Goal: Information Seeking & Learning: Learn about a topic

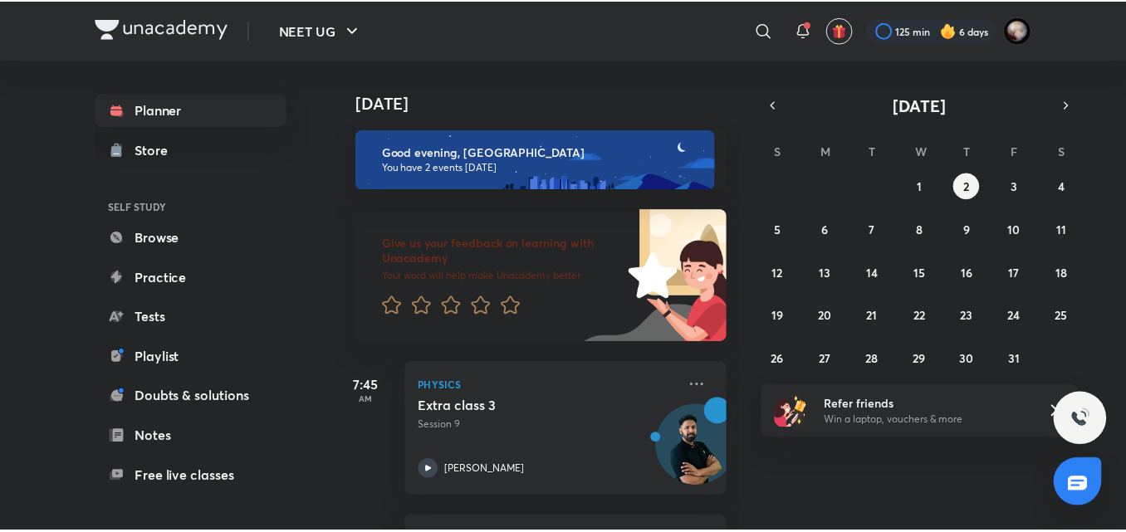
scroll to position [144, 0]
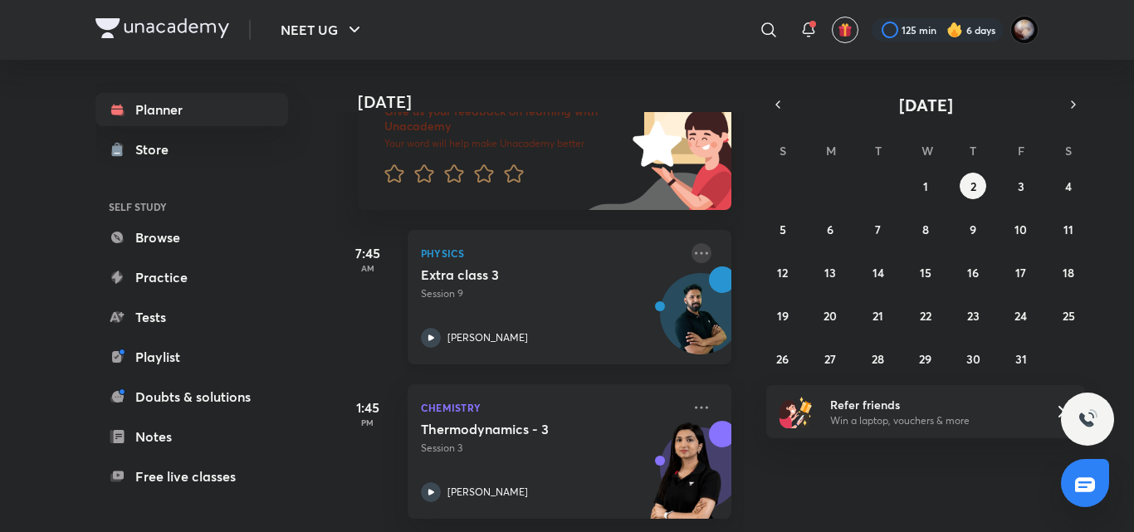
click at [695, 243] on icon at bounding box center [702, 253] width 20 height 20
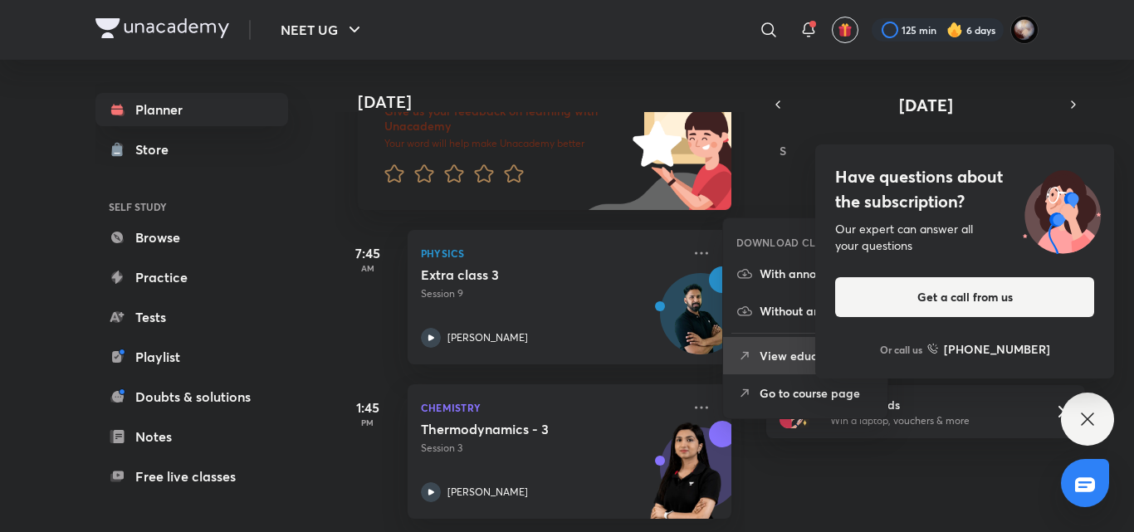
click at [773, 363] on p "View educator" at bounding box center [817, 355] width 115 height 17
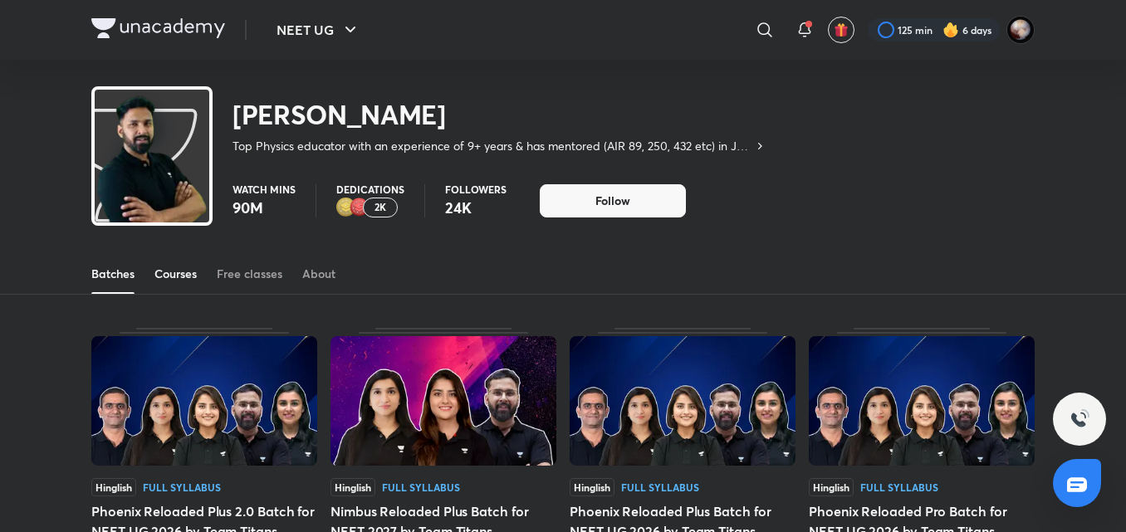
click at [171, 281] on div "Courses" at bounding box center [175, 274] width 42 height 17
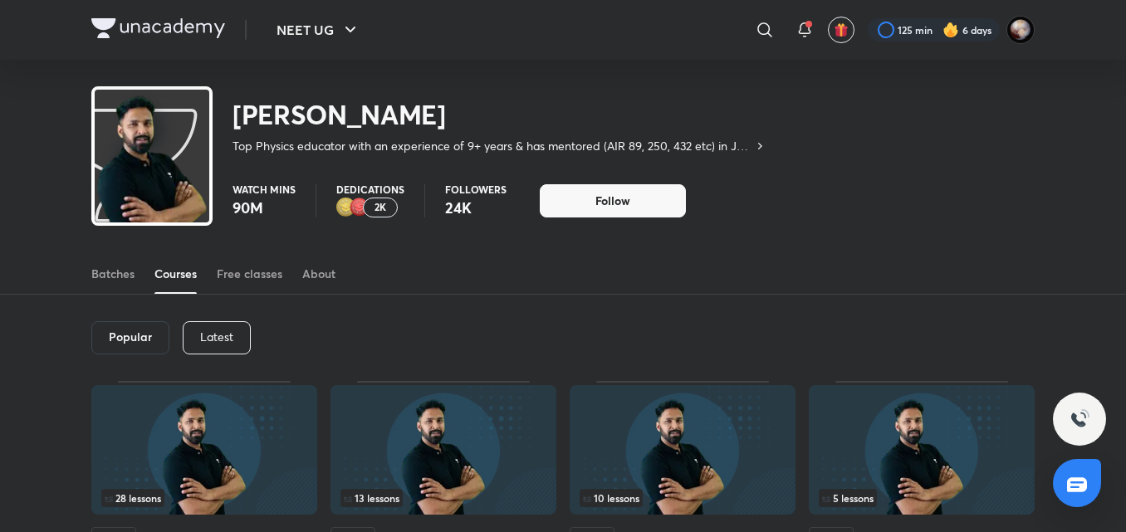
click at [217, 336] on p "Latest" at bounding box center [216, 336] width 33 height 13
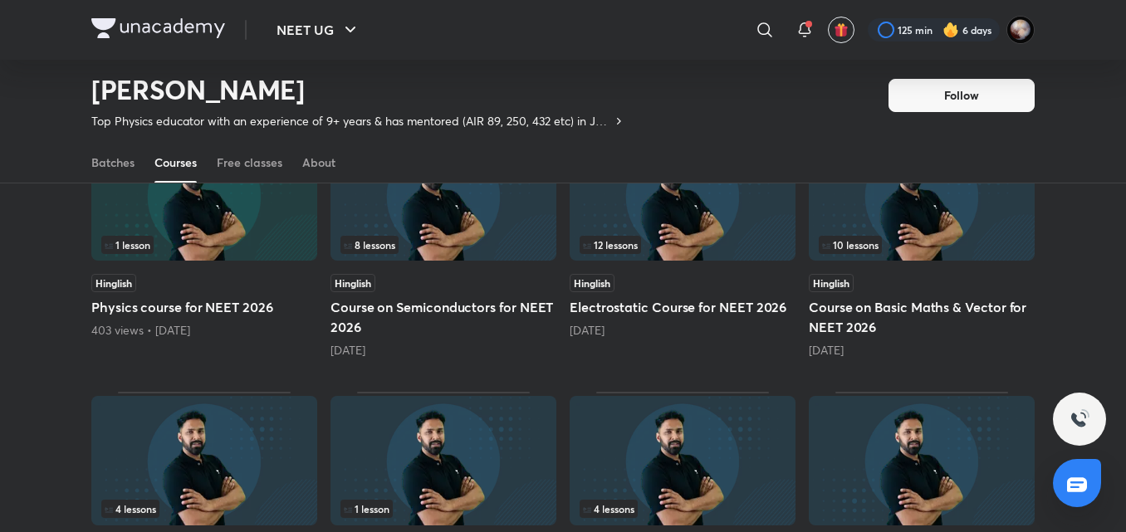
scroll to position [467, 0]
click at [474, 316] on h5 "Course on Semiconductors for NEET 2026" at bounding box center [443, 318] width 226 height 40
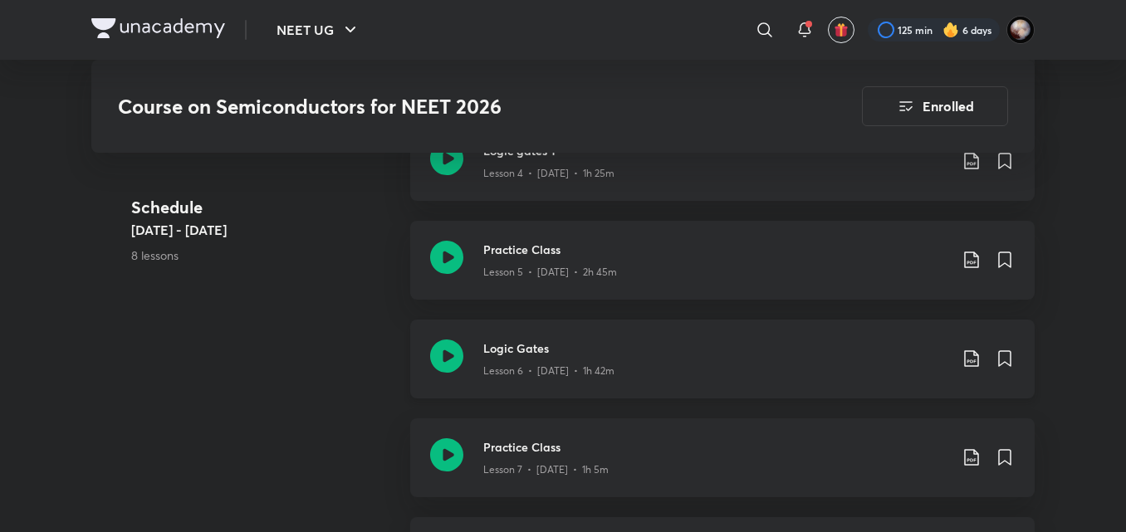
click at [427, 358] on div "Logic Gates Lesson 6 • Aug 20 • 1h 42m" at bounding box center [722, 359] width 624 height 79
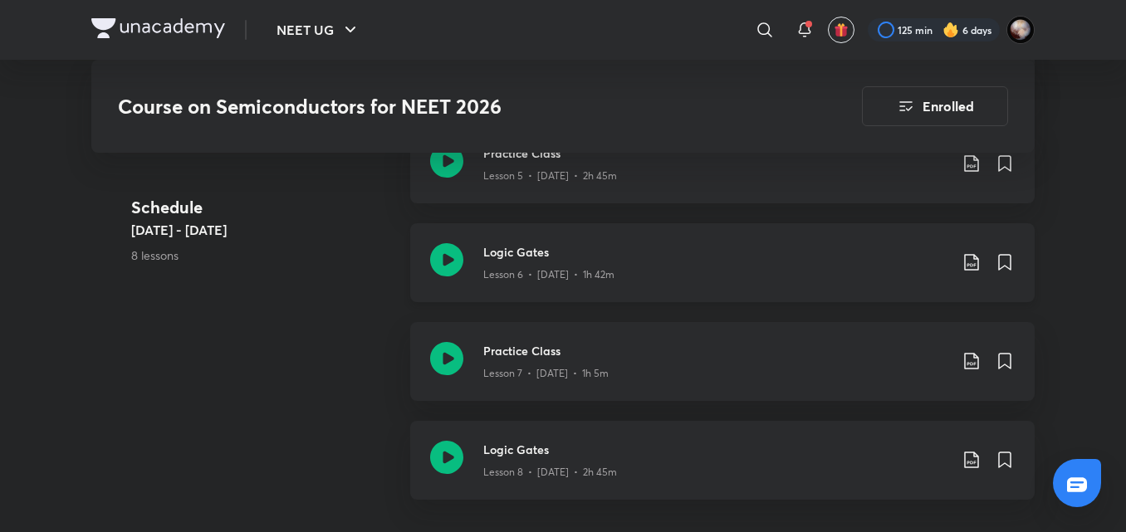
scroll to position [1417, 0]
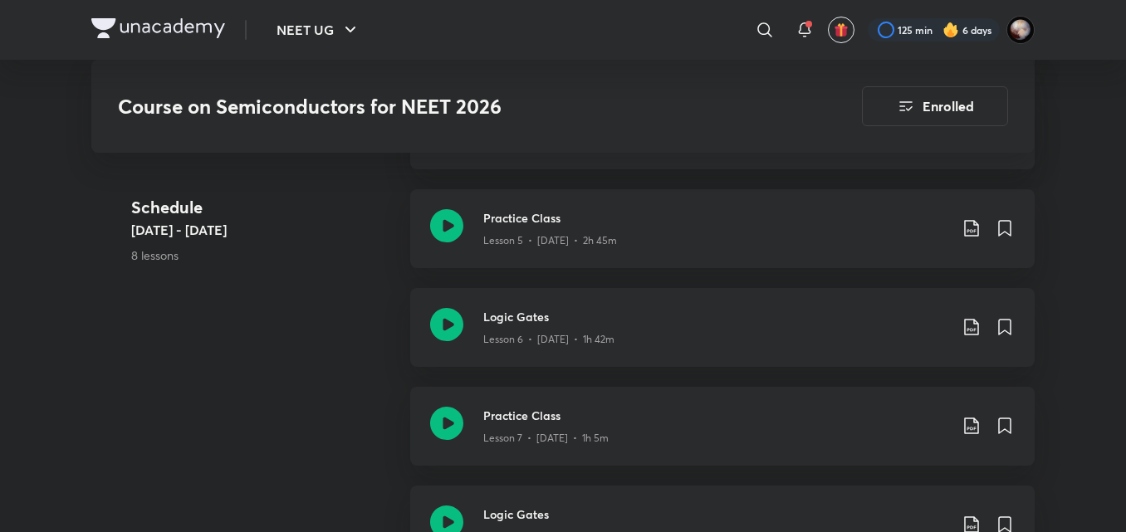
scroll to position [1460, 0]
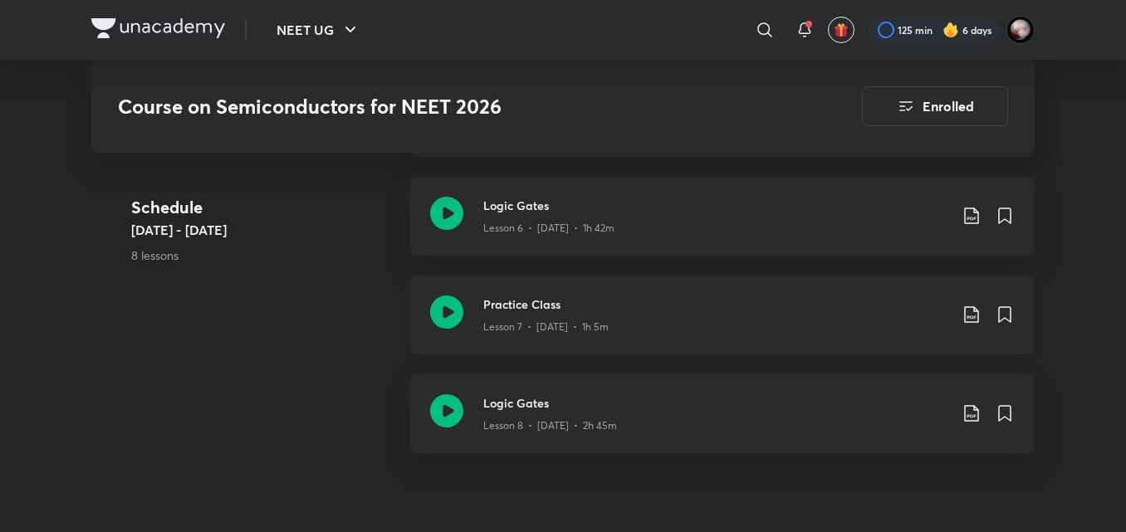
click at [450, 315] on icon at bounding box center [446, 312] width 33 height 33
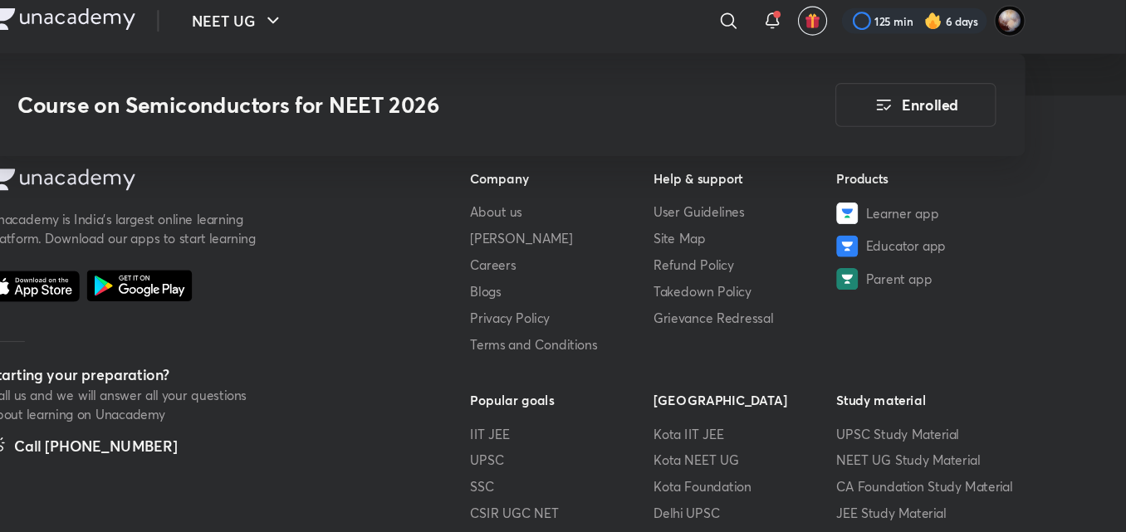
scroll to position [2288, 0]
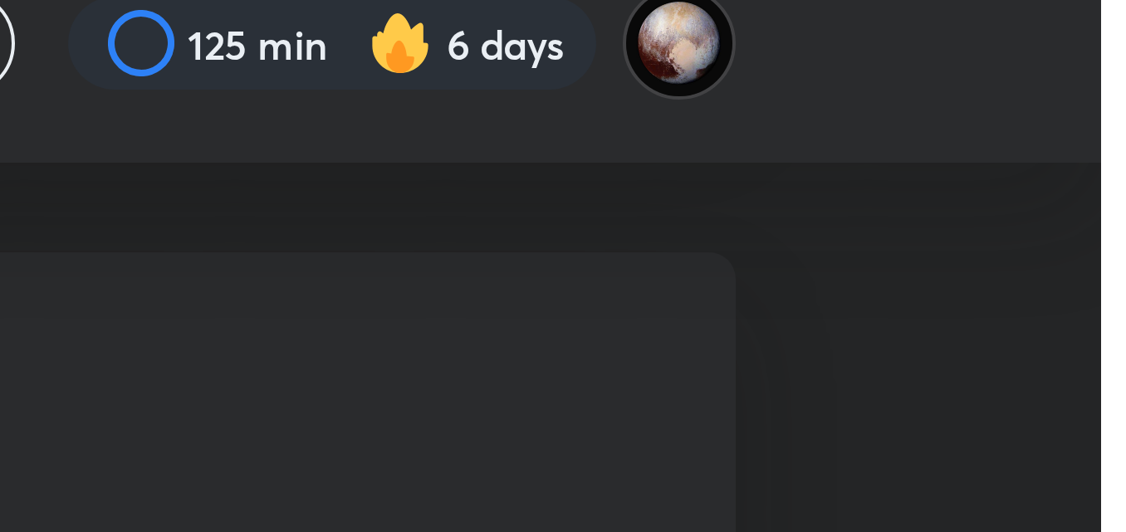
scroll to position [11, 0]
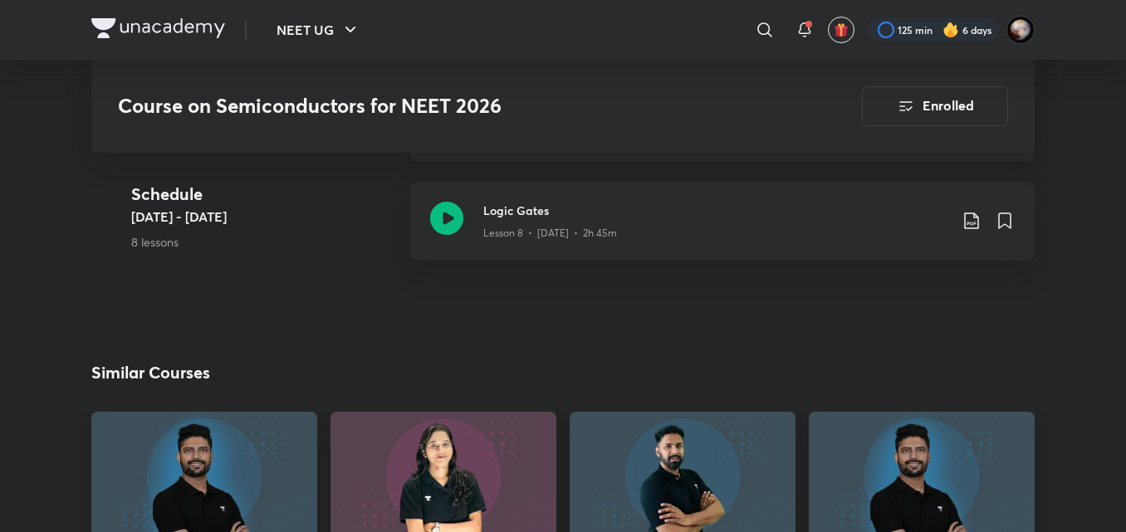
scroll to position [1661, 0]
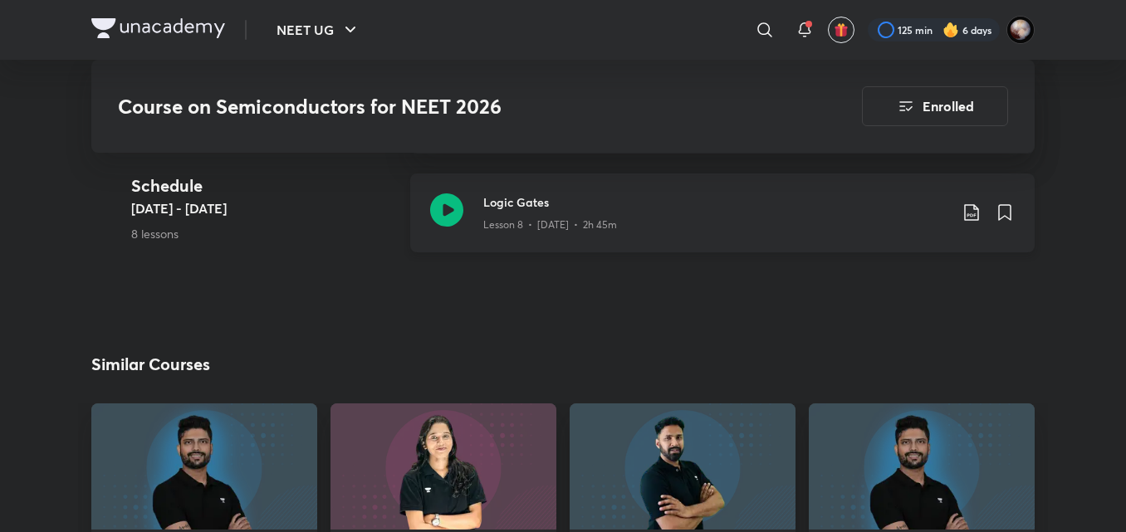
click at [448, 209] on icon at bounding box center [446, 209] width 33 height 33
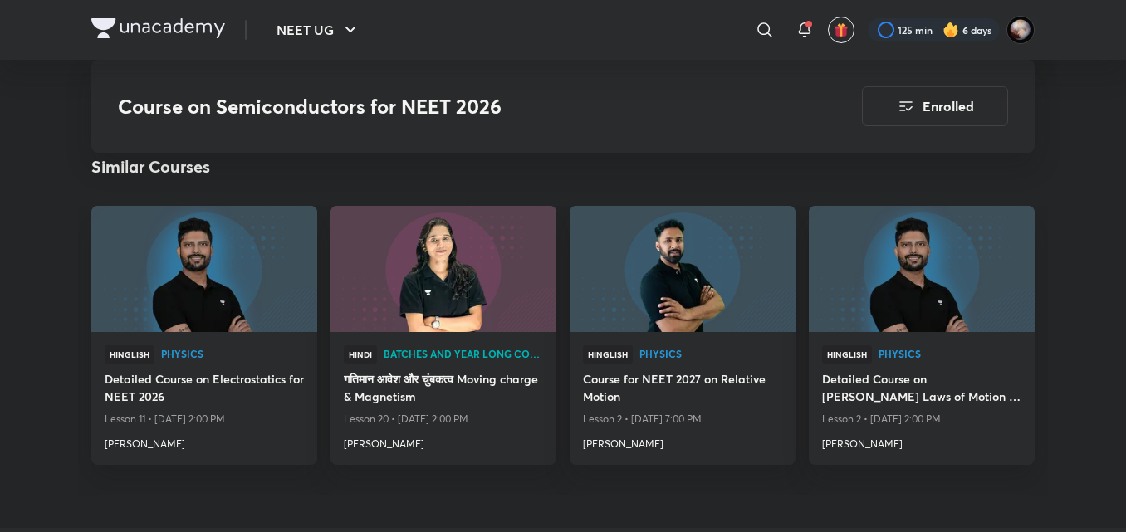
scroll to position [1860, 0]
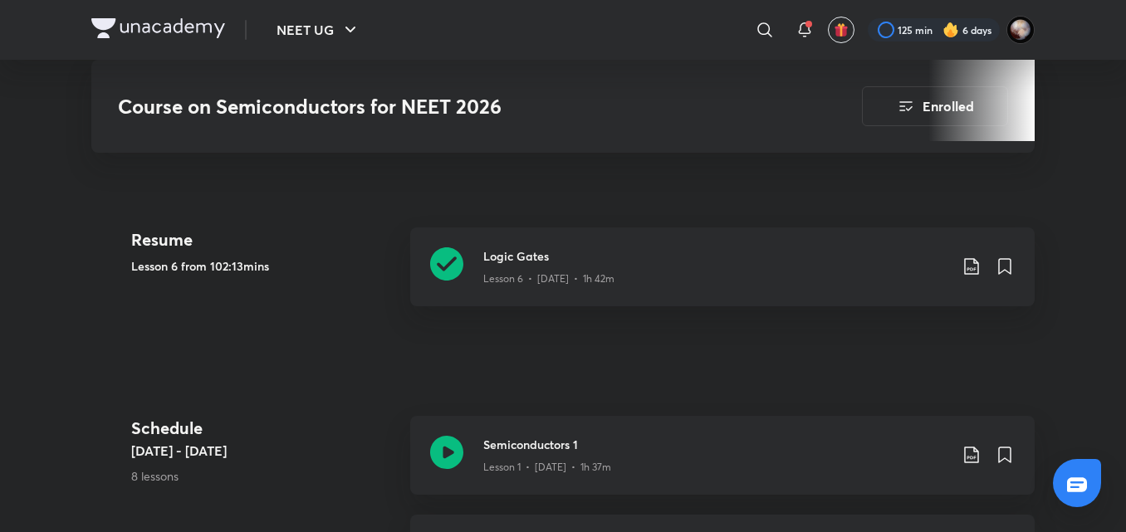
scroll to position [725, 0]
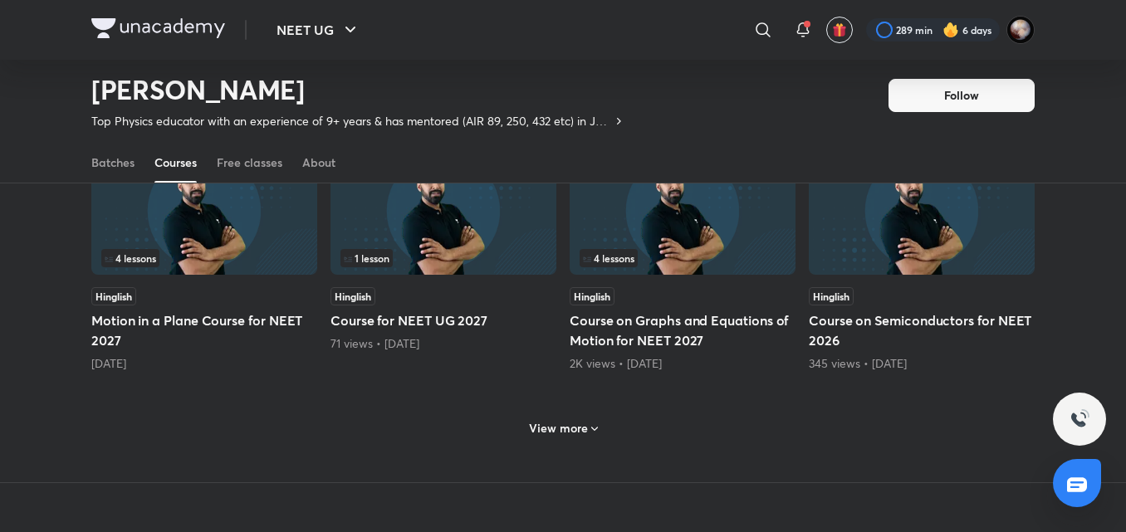
scroll to position [713, 0]
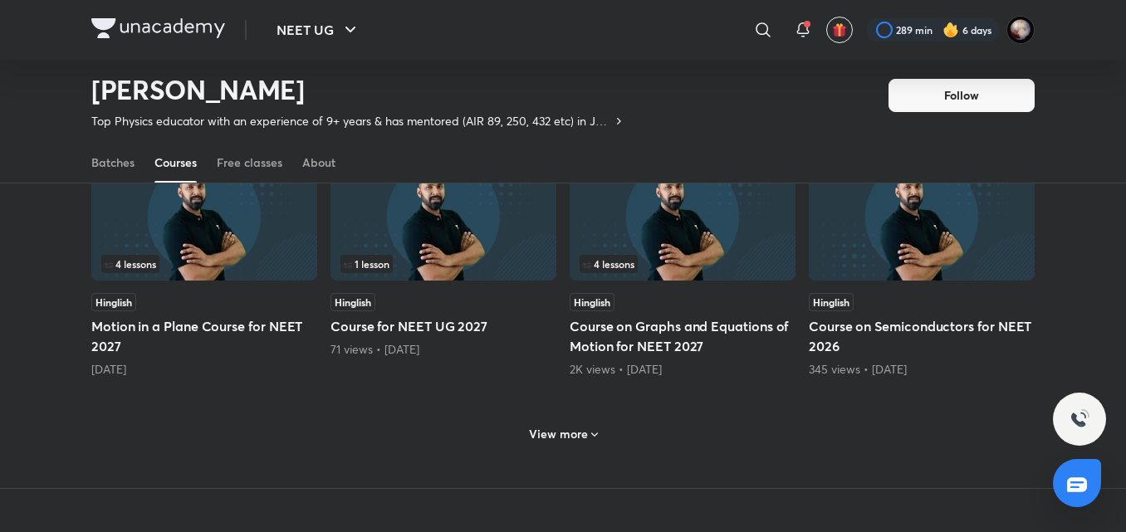
click at [576, 443] on div "View more" at bounding box center [563, 434] width 82 height 27
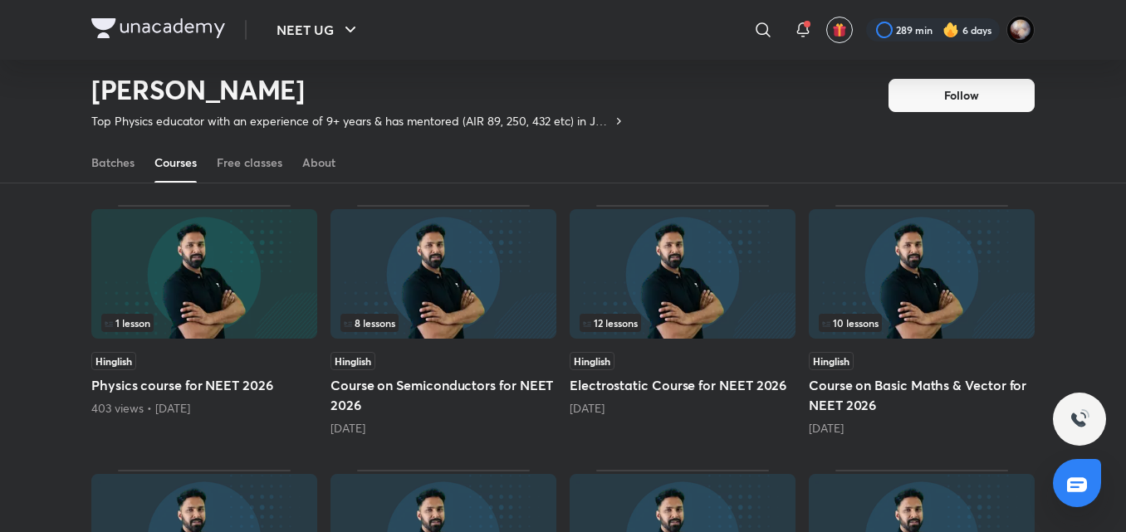
scroll to position [389, 0]
click at [668, 385] on h5 "Electrostatic Course for NEET 2026" at bounding box center [683, 386] width 226 height 20
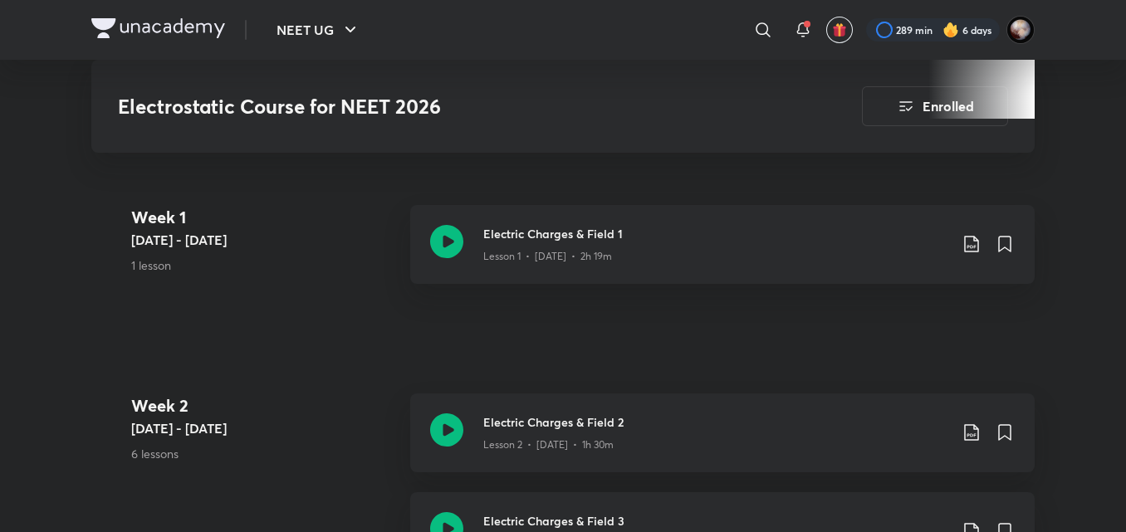
scroll to position [750, 0]
click at [445, 240] on icon at bounding box center [446, 240] width 33 height 33
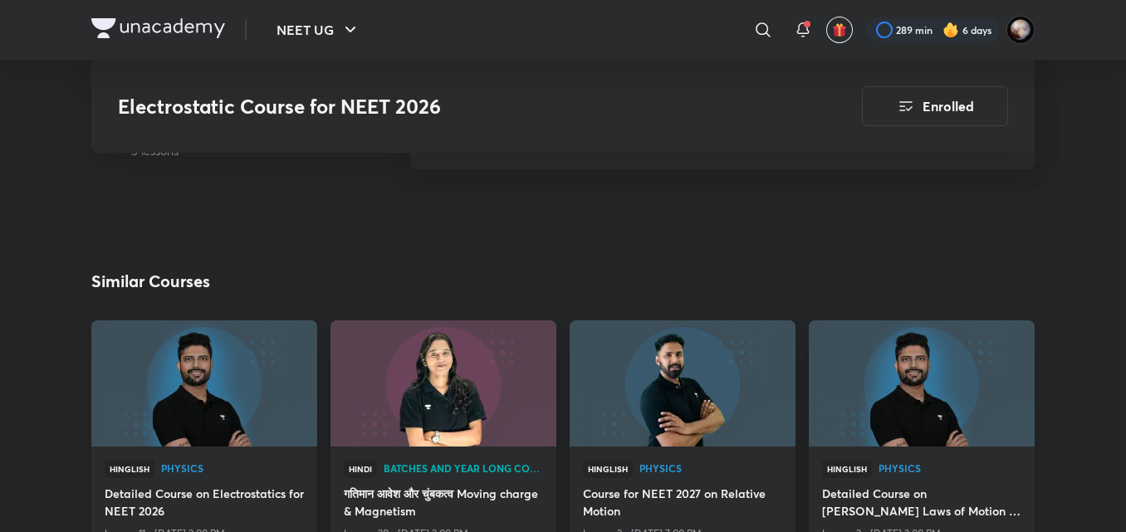
scroll to position [2145, 0]
